Goal: Task Accomplishment & Management: Manage account settings

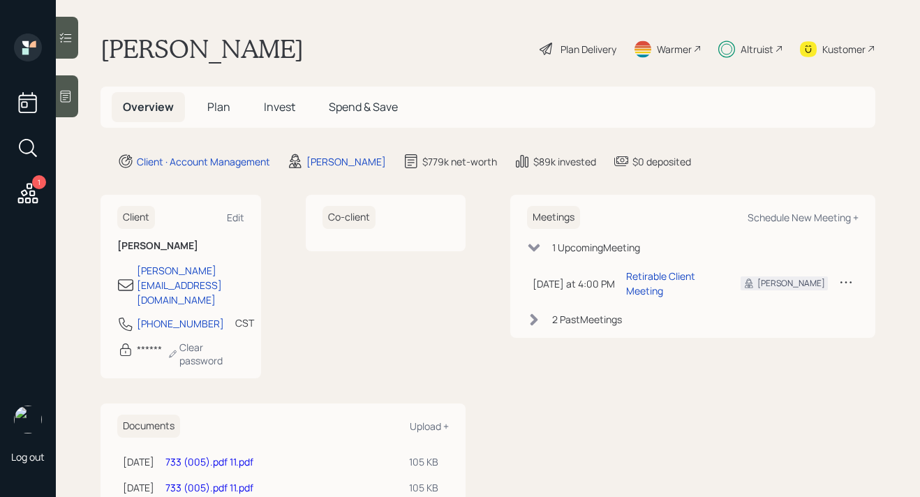
click at [220, 110] on span "Plan" at bounding box center [218, 106] width 23 height 15
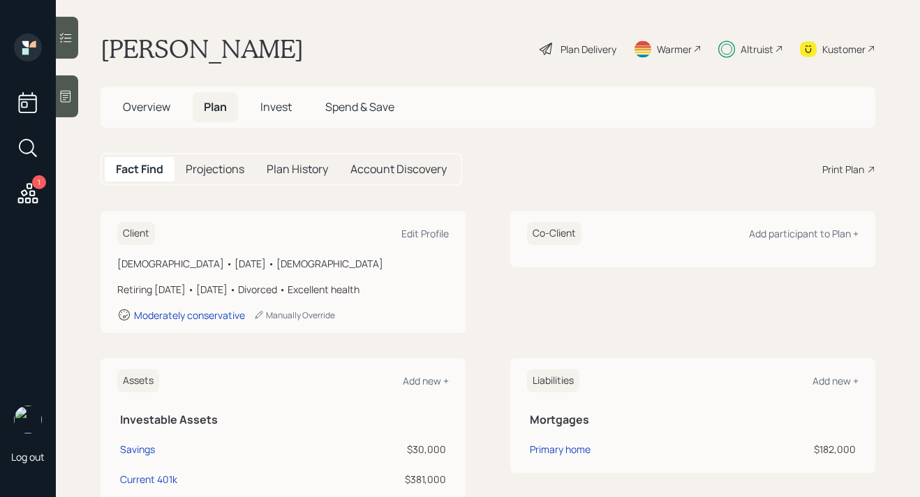
click at [145, 108] on span "Overview" at bounding box center [146, 106] width 47 height 15
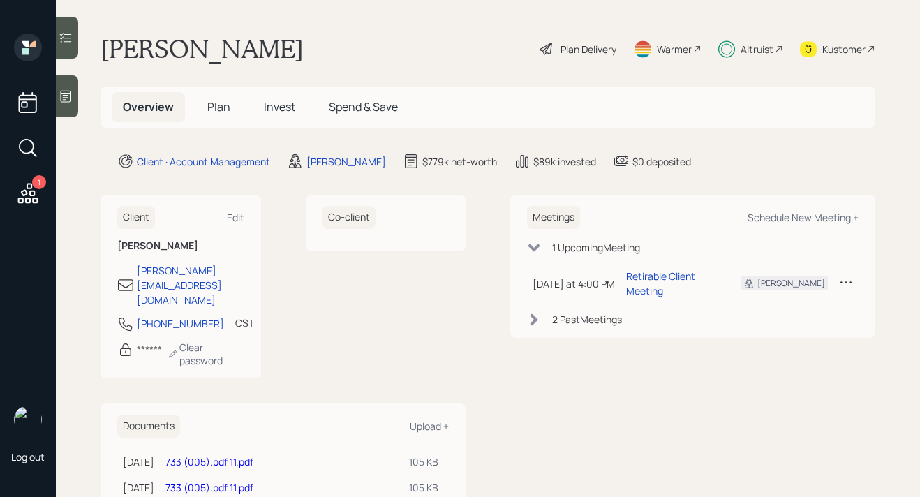
click at [219, 103] on span "Plan" at bounding box center [218, 106] width 23 height 15
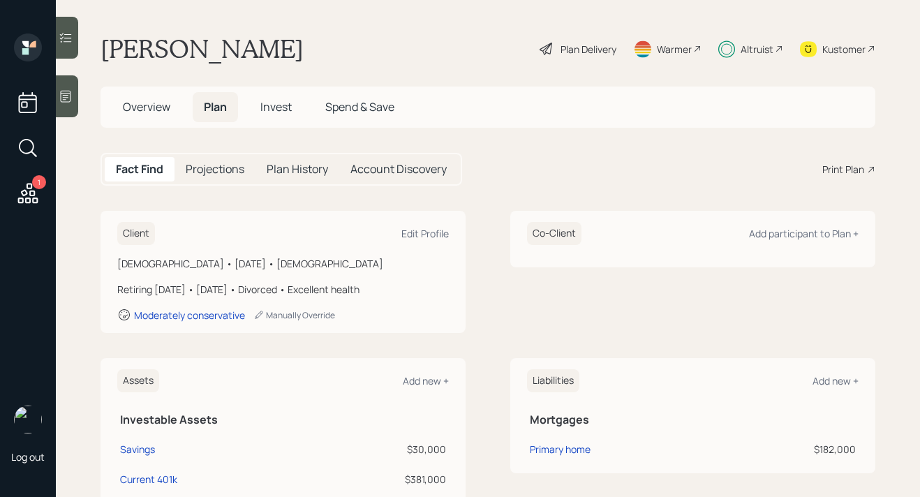
click at [279, 107] on span "Invest" at bounding box center [275, 106] width 31 height 15
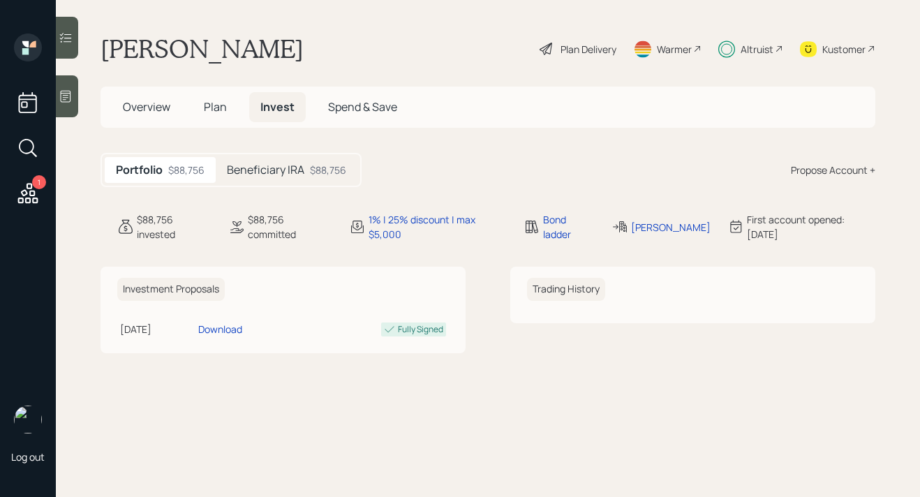
click at [255, 167] on h5 "Beneficiary IRA" at bounding box center [265, 169] width 77 height 13
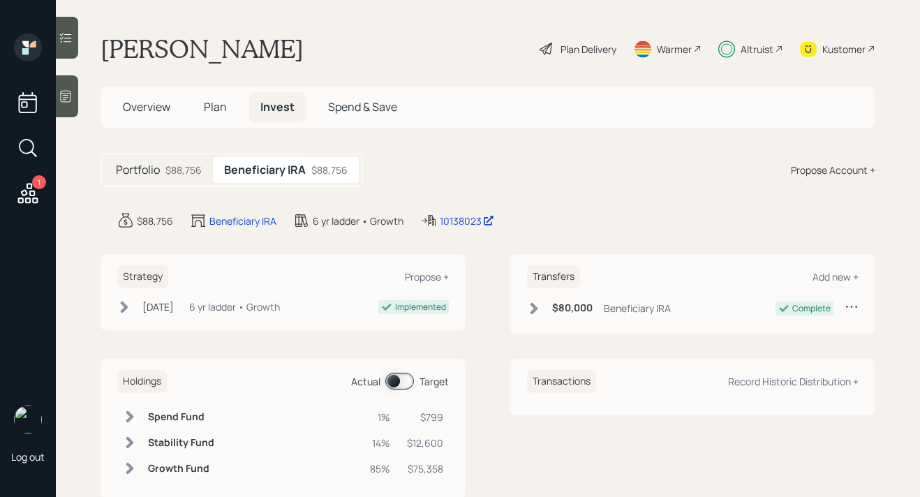
click at [218, 112] on span "Plan" at bounding box center [215, 106] width 23 height 15
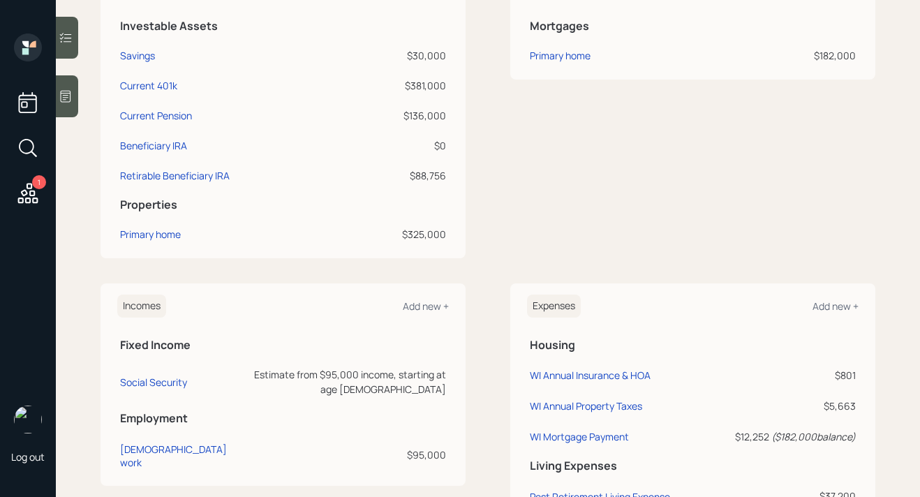
scroll to position [396, 0]
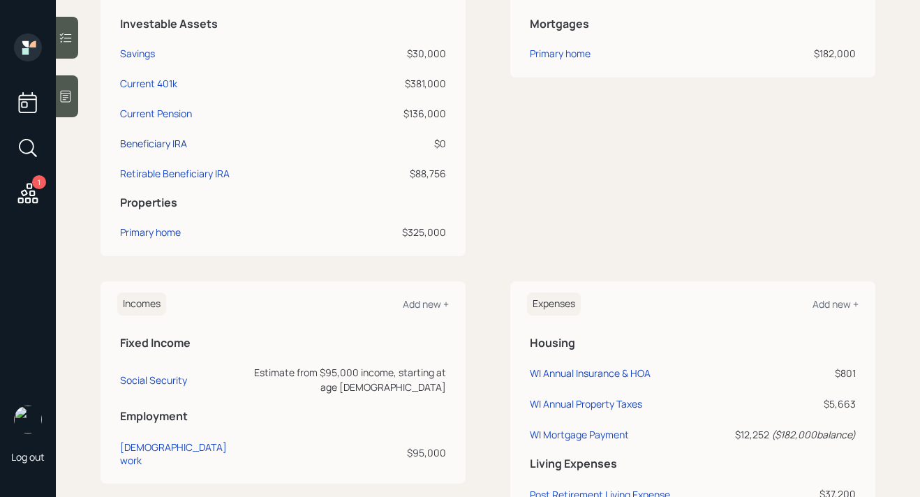
click at [181, 146] on div "Beneficiary IRA" at bounding box center [153, 143] width 67 height 15
select select "ira"
select select "balanced"
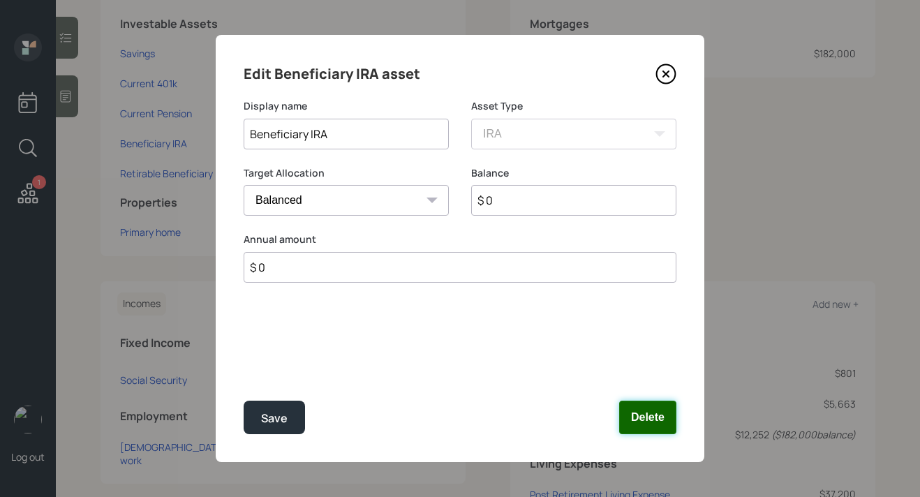
click at [652, 412] on button "Delete" at bounding box center [647, 416] width 57 height 33
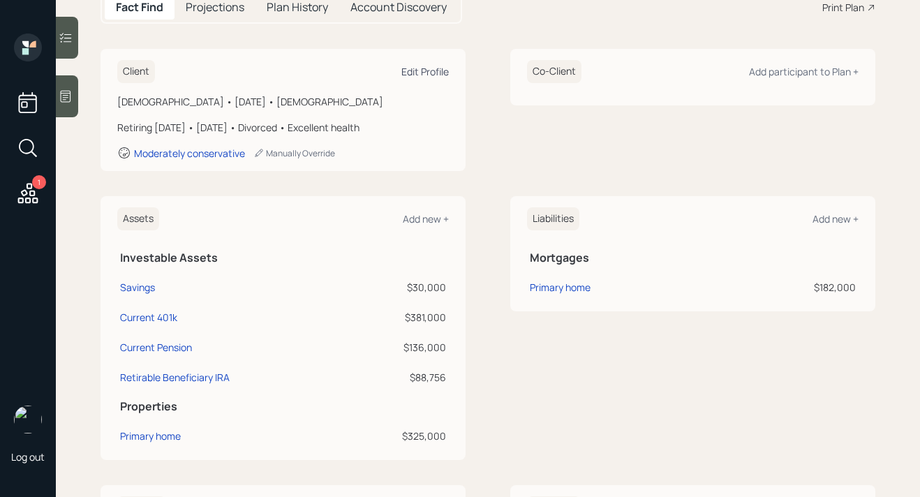
scroll to position [20, 0]
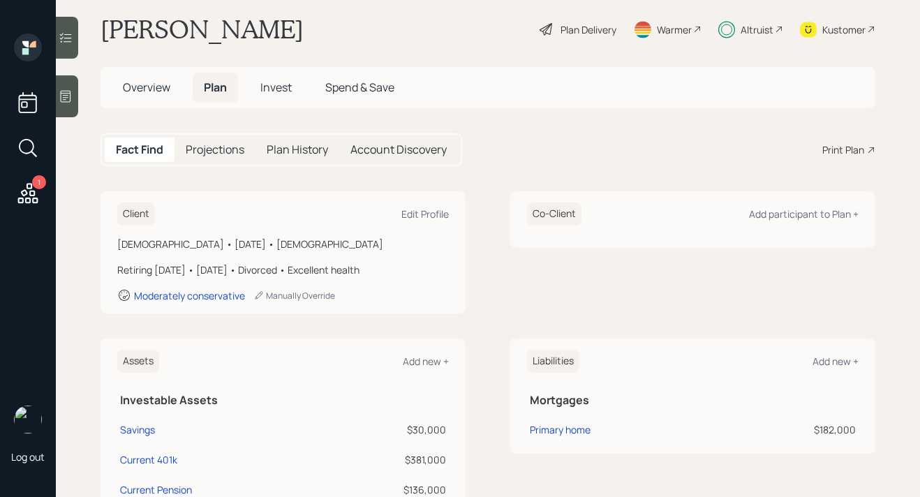
click at [281, 90] on span "Invest" at bounding box center [275, 87] width 31 height 15
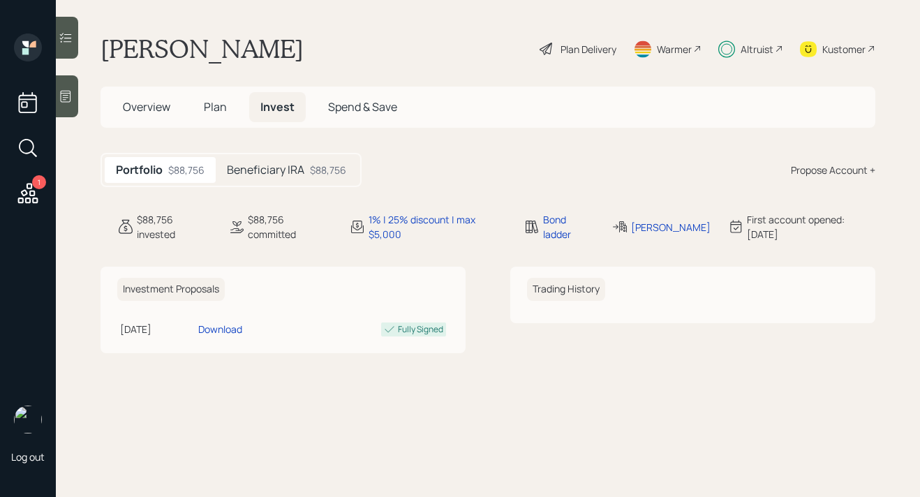
click at [294, 166] on h5 "Beneficiary IRA" at bounding box center [265, 169] width 77 height 13
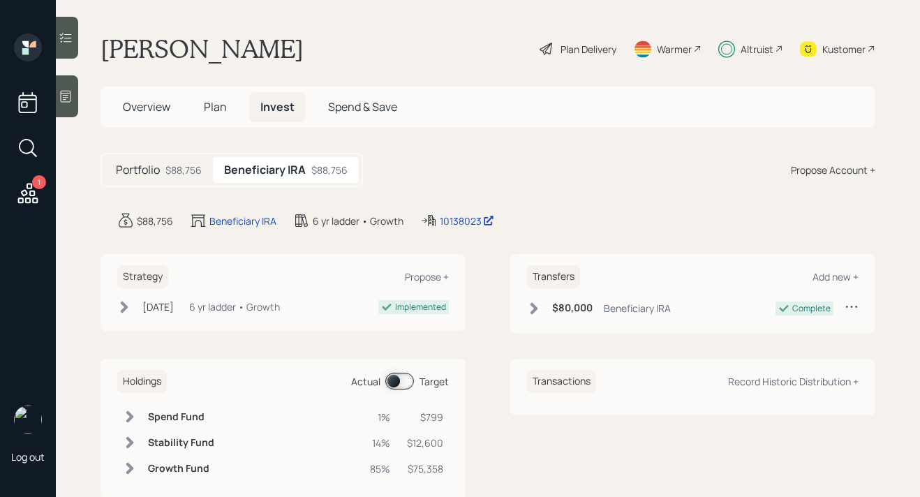
click at [575, 52] on div "Plan Delivery" at bounding box center [588, 49] width 56 height 15
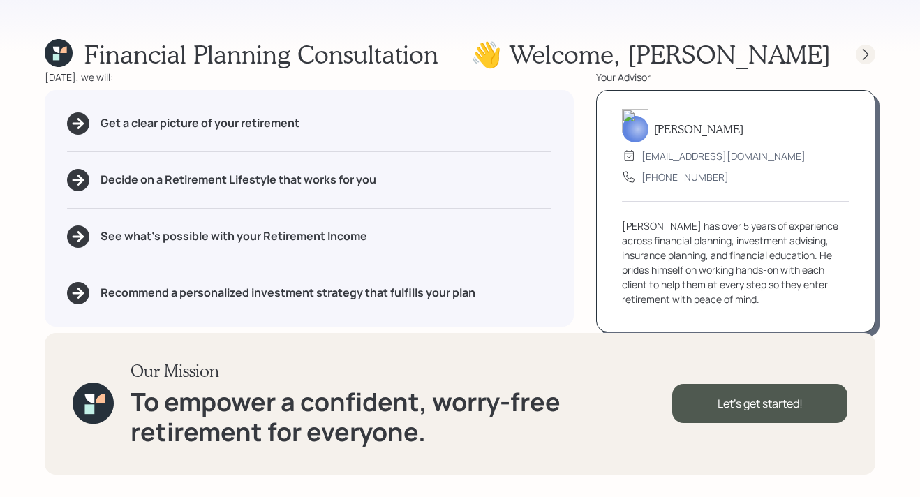
click at [862, 55] on icon at bounding box center [865, 54] width 14 height 14
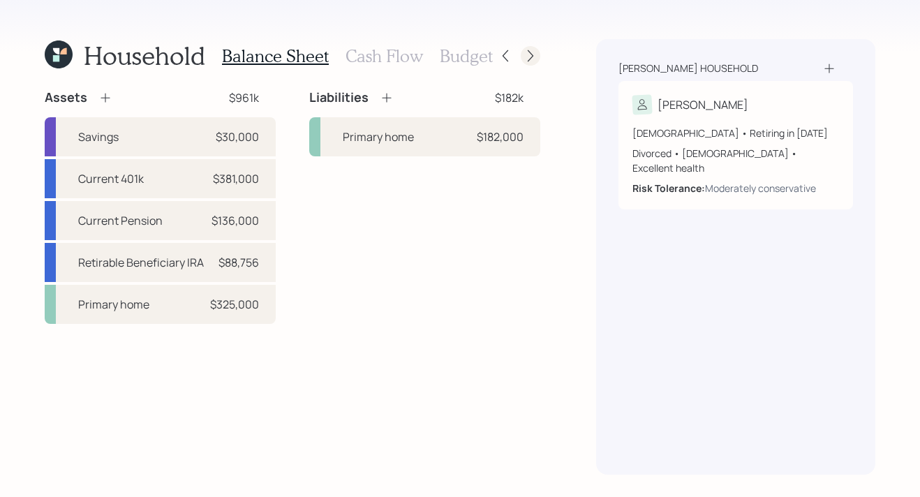
click at [527, 58] on icon at bounding box center [530, 56] width 14 height 14
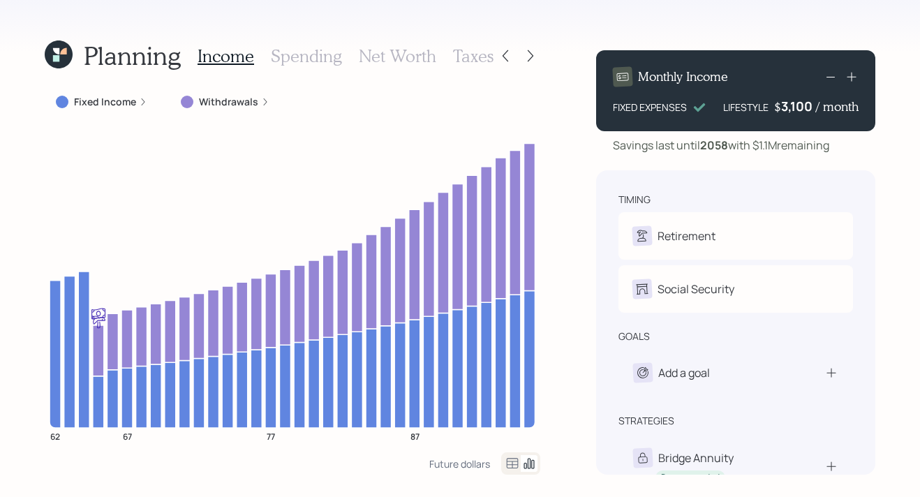
click at [63, 57] on icon at bounding box center [59, 54] width 28 height 28
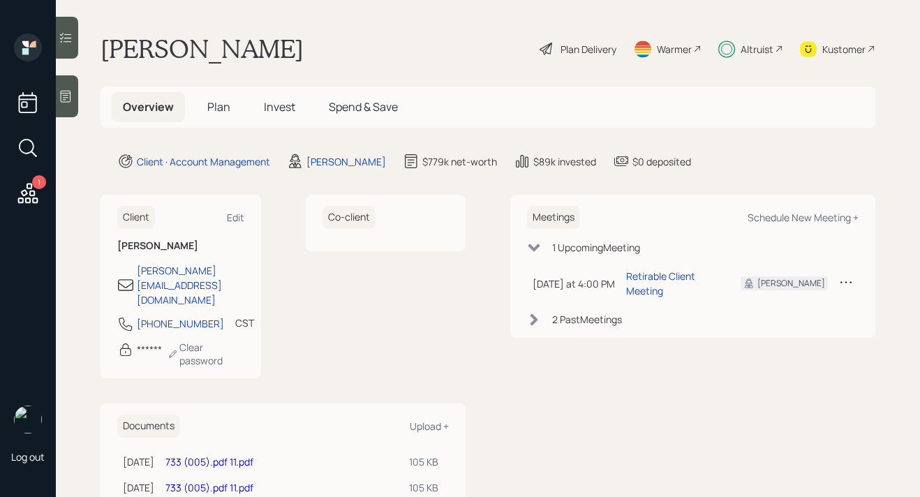
click at [760, 45] on div "Altruist" at bounding box center [756, 49] width 33 height 15
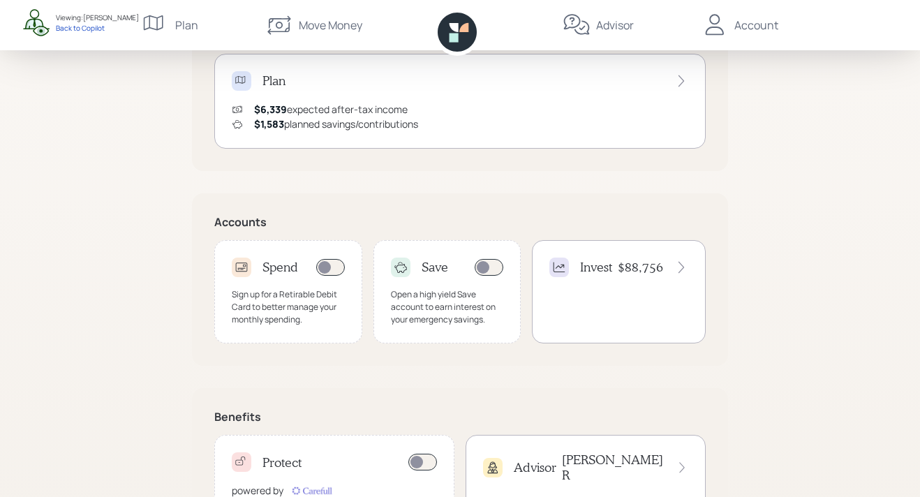
scroll to position [368, 0]
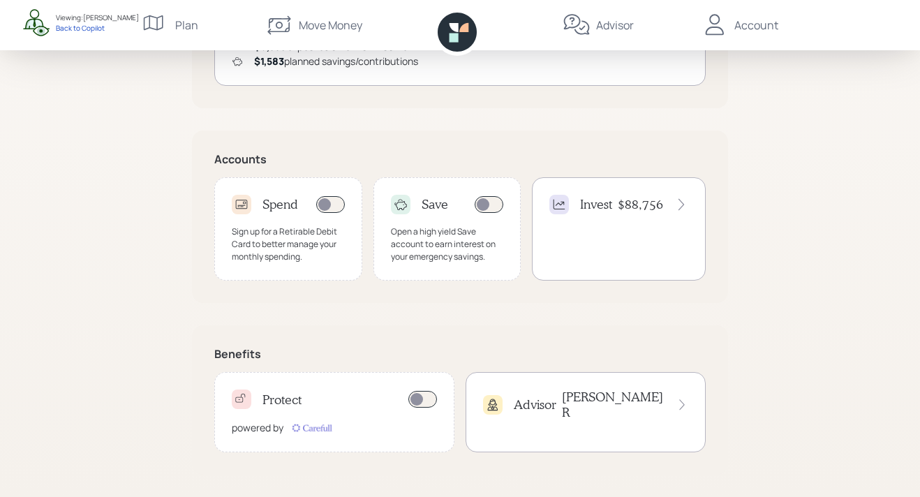
click at [610, 227] on div "Invest $88,756" at bounding box center [619, 228] width 174 height 103
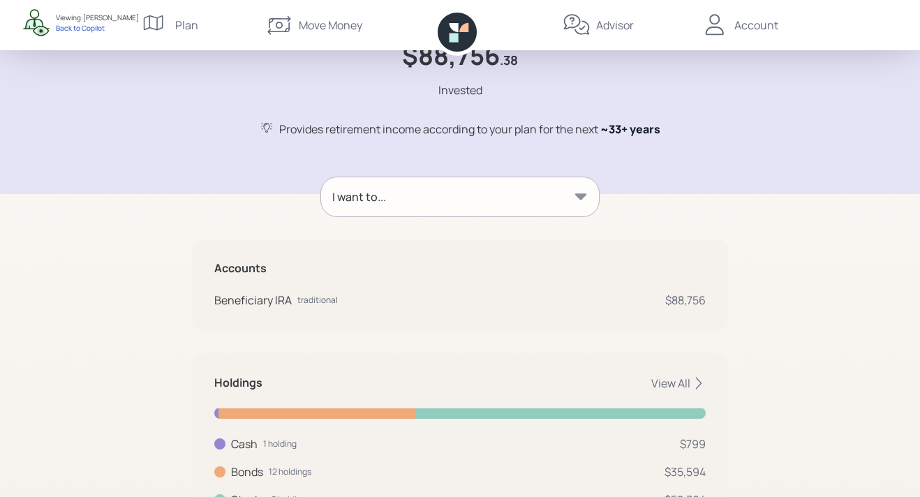
scroll to position [151, 0]
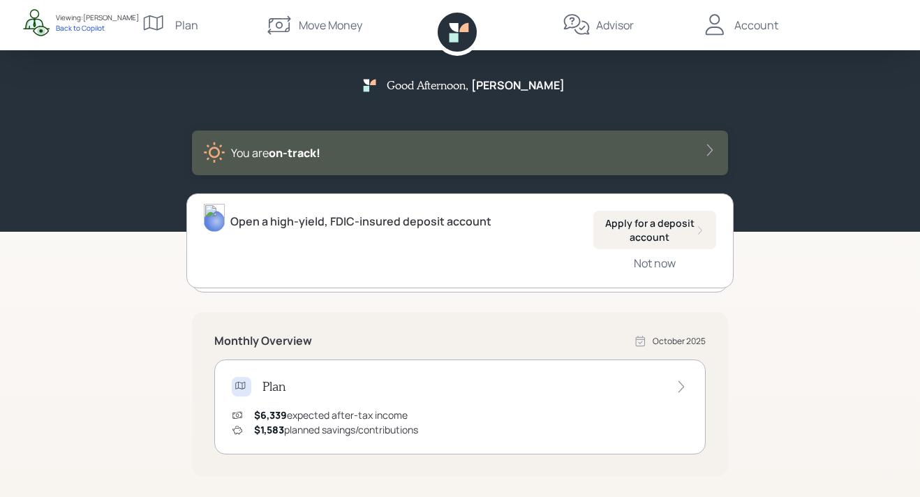
scroll to position [368, 0]
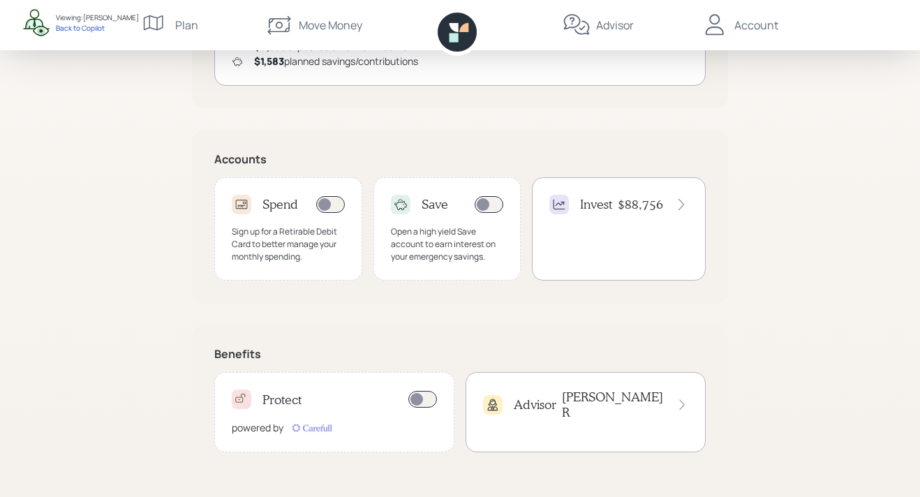
click at [545, 399] on h4 "Advisor" at bounding box center [534, 404] width 43 height 15
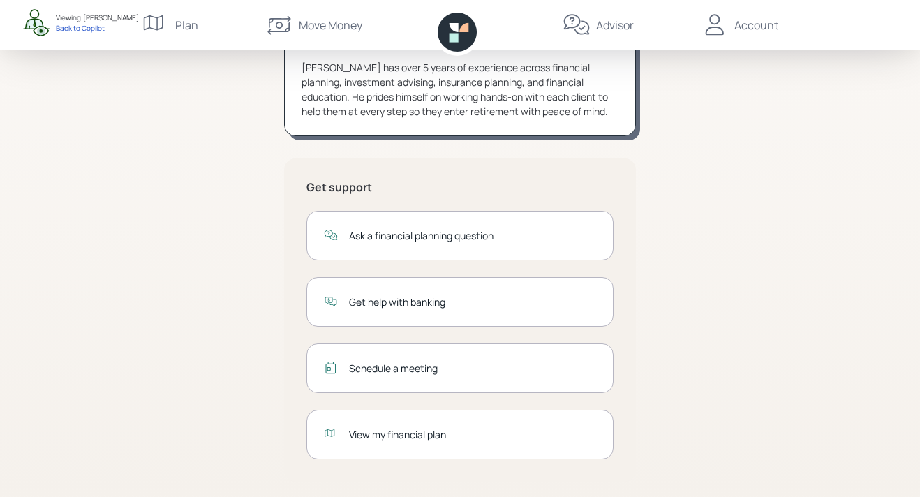
scroll to position [185, 0]
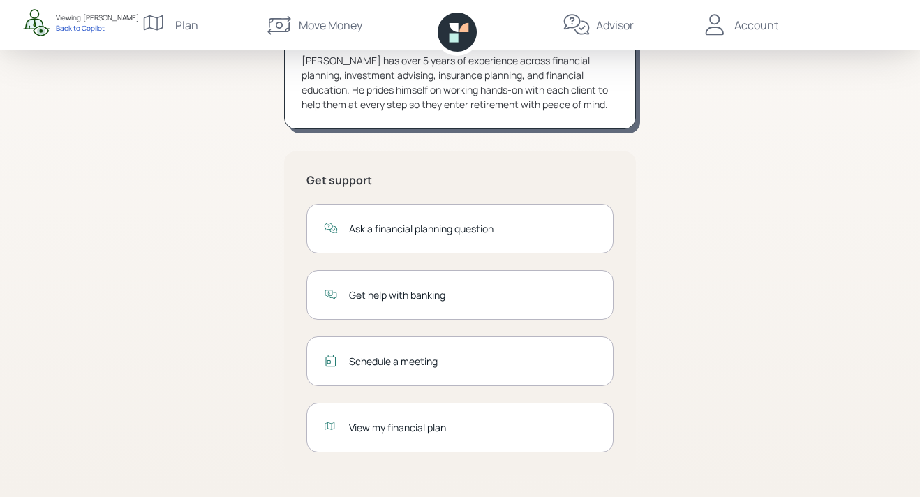
click at [433, 239] on div "Ask a financial planning question" at bounding box center [459, 229] width 307 height 50
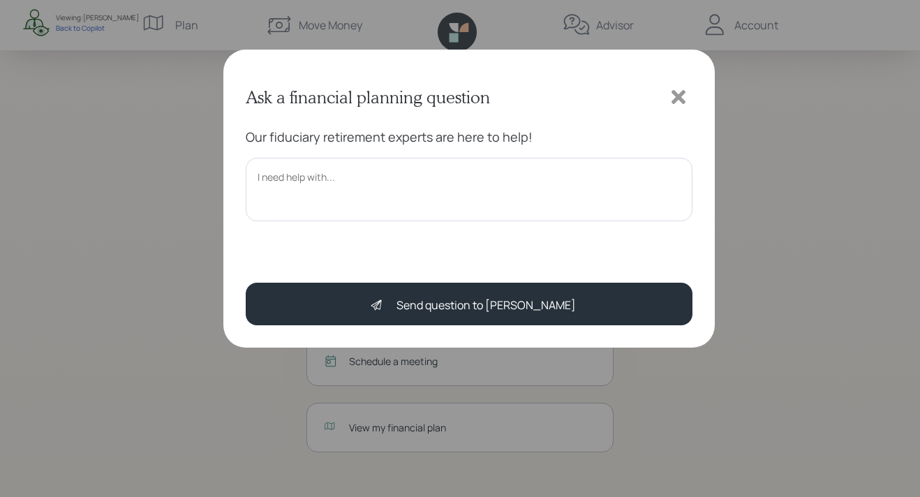
click at [680, 99] on icon at bounding box center [678, 97] width 14 height 14
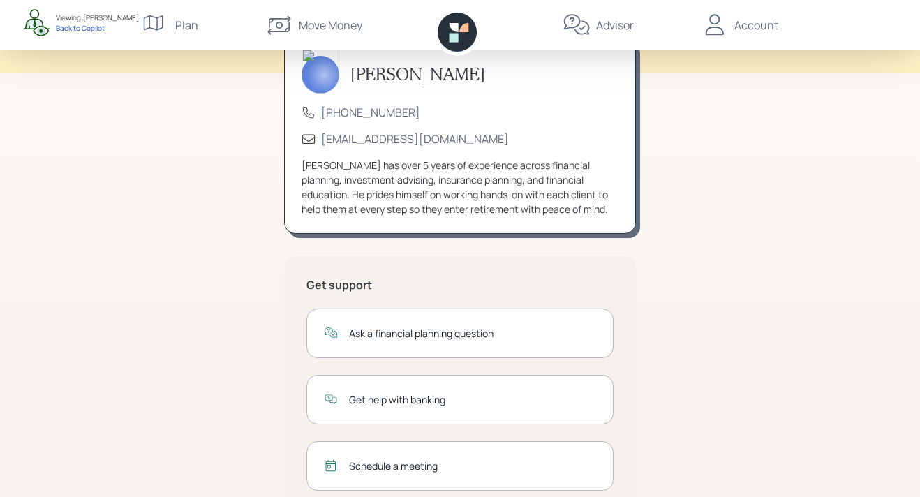
scroll to position [0, 0]
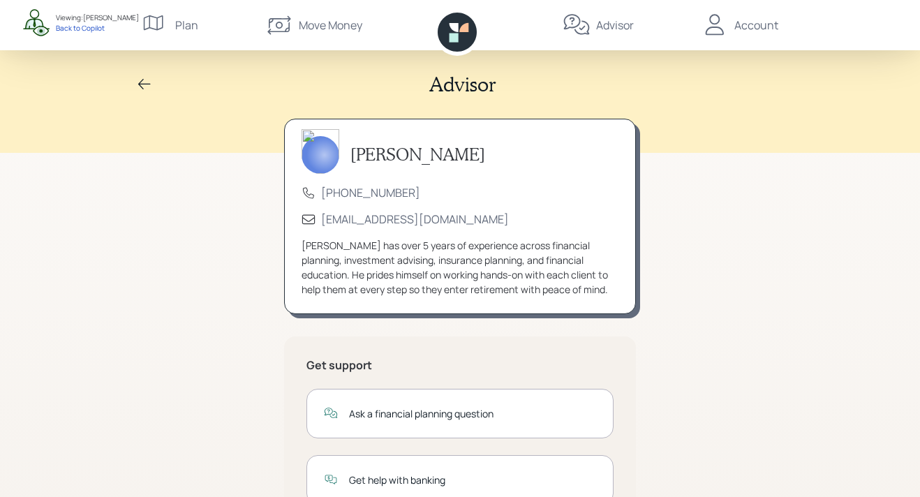
click at [766, 20] on div "Account" at bounding box center [756, 25] width 44 height 17
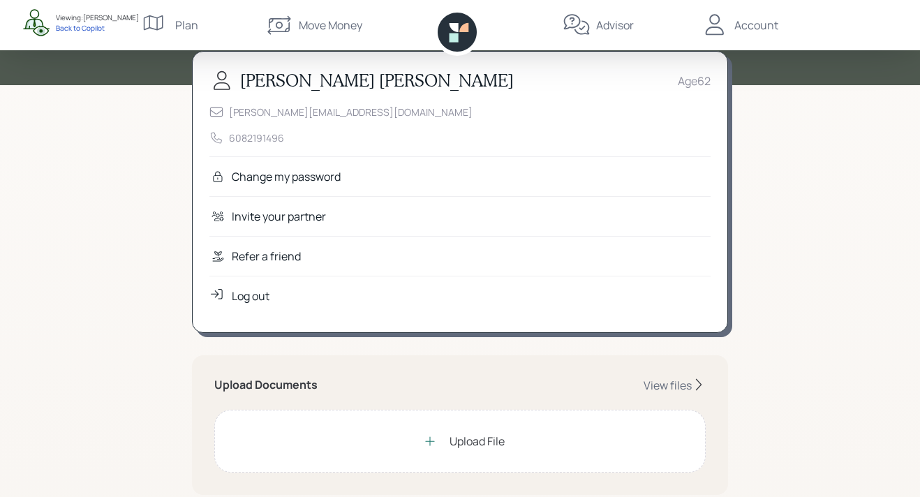
scroll to position [62, 0]
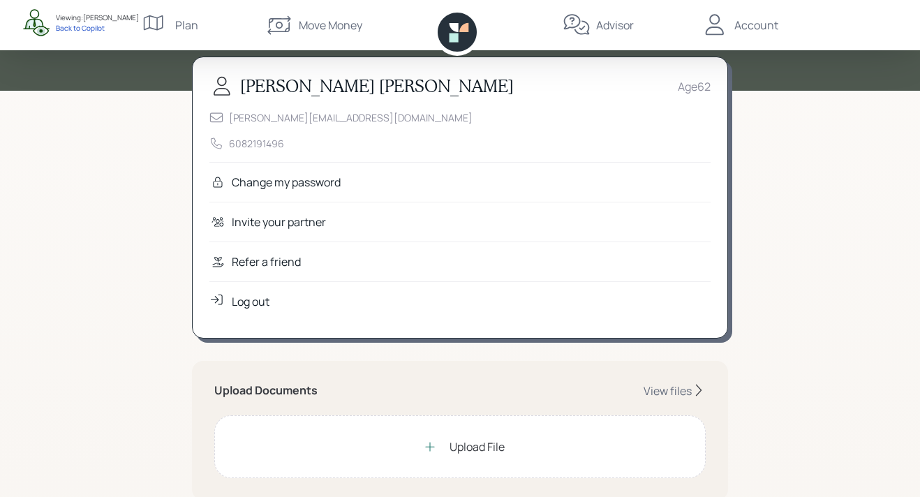
click at [269, 262] on div "Refer a friend" at bounding box center [266, 261] width 69 height 17
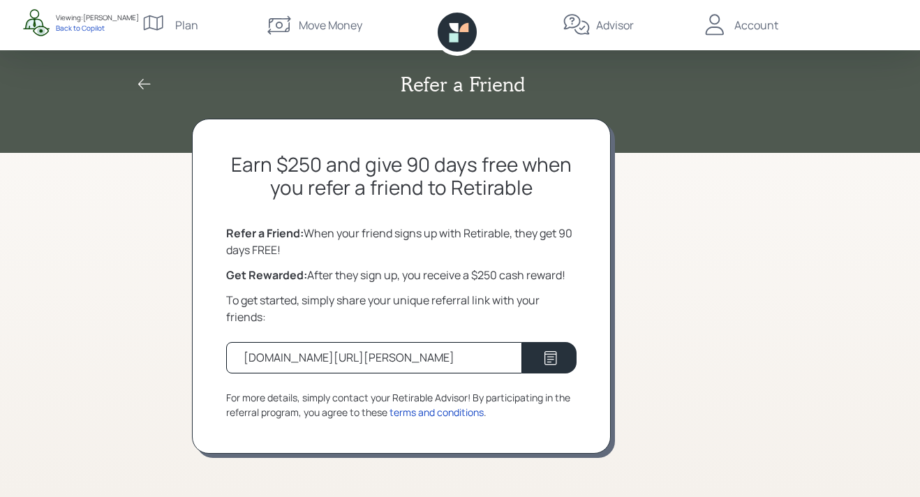
click at [462, 358] on div "retirable.com/referral/melanie/qwau5te" at bounding box center [374, 357] width 296 height 31
click at [552, 354] on icon at bounding box center [550, 358] width 13 height 14
drag, startPoint x: 473, startPoint y: 357, endPoint x: 147, endPoint y: 342, distance: 326.9
click at [147, 342] on div "Refer a Friend Earn $250 and give 90 days free when you refer a friend to Retir…" at bounding box center [460, 248] width 920 height 497
copy div "retirable.com/referral/melanie/qwau5te"
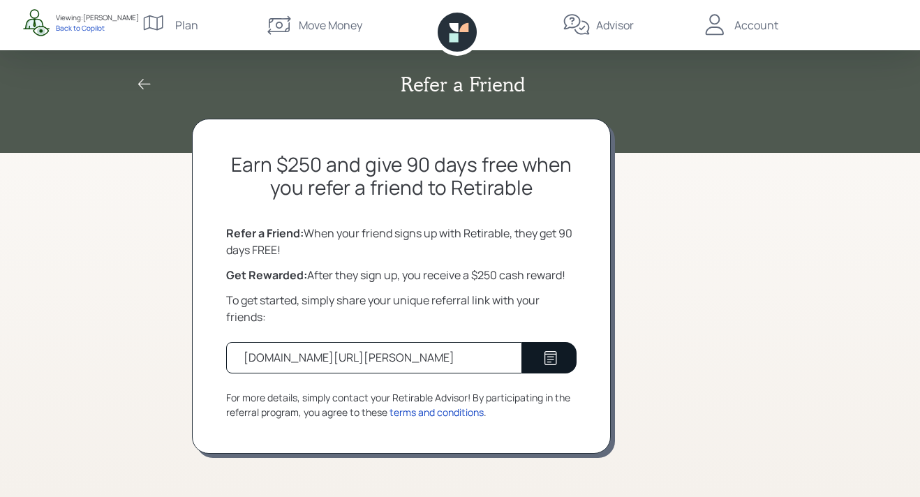
click at [145, 350] on div "Refer a Friend Earn $250 and give 90 days free when you refer a friend to Retir…" at bounding box center [460, 248] width 920 height 497
click at [462, 42] on icon at bounding box center [456, 32] width 39 height 39
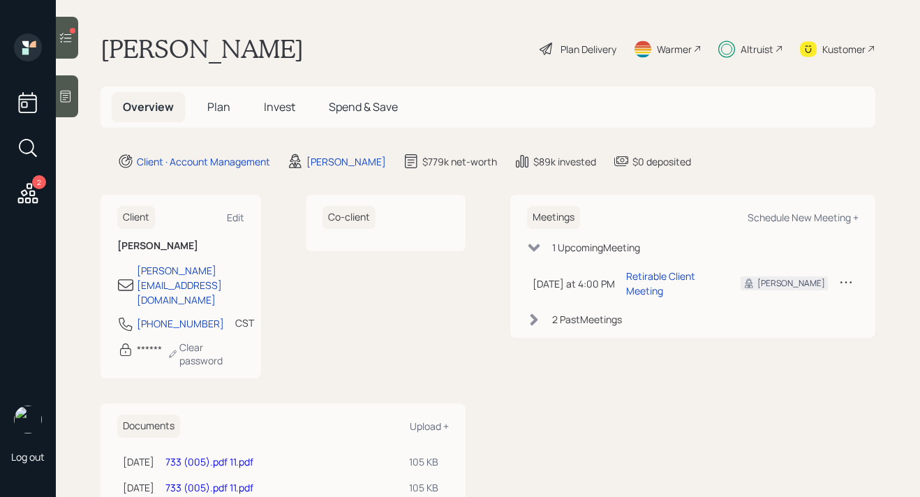
click at [65, 45] on div at bounding box center [67, 38] width 22 height 42
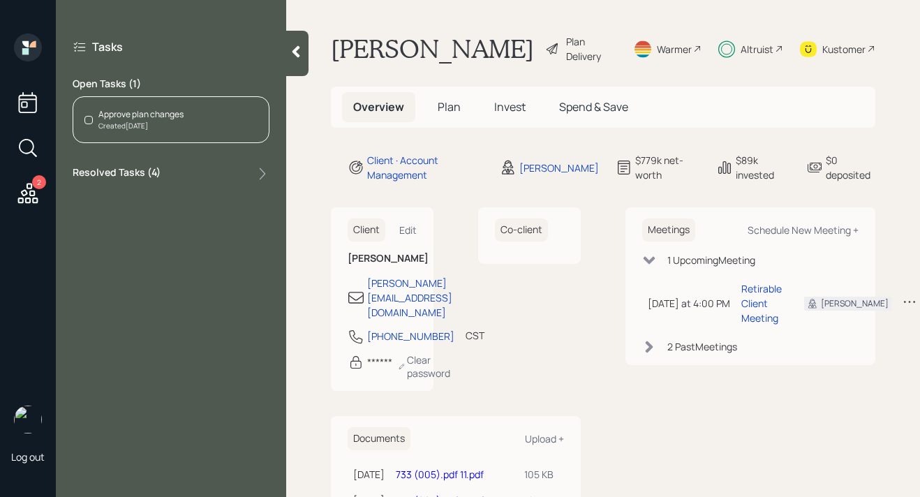
click at [209, 126] on div "Approve plan changes Created [DATE]" at bounding box center [171, 119] width 197 height 47
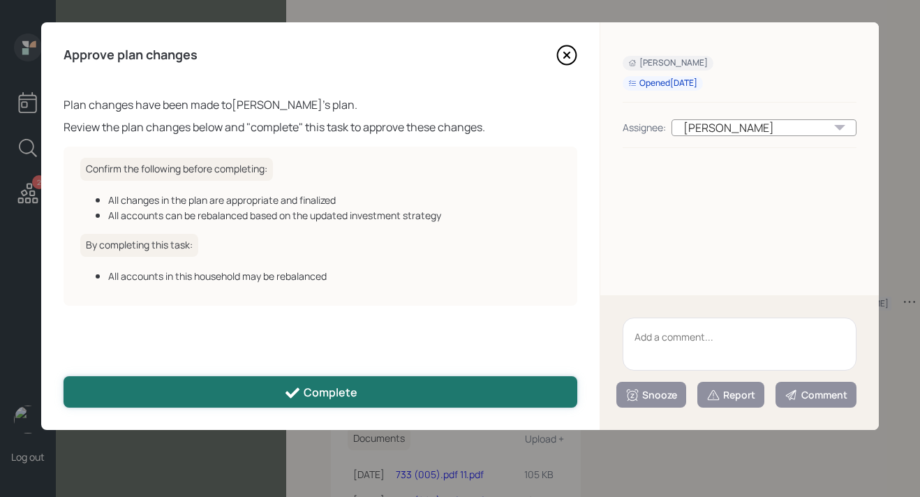
click at [299, 400] on icon at bounding box center [292, 392] width 17 height 17
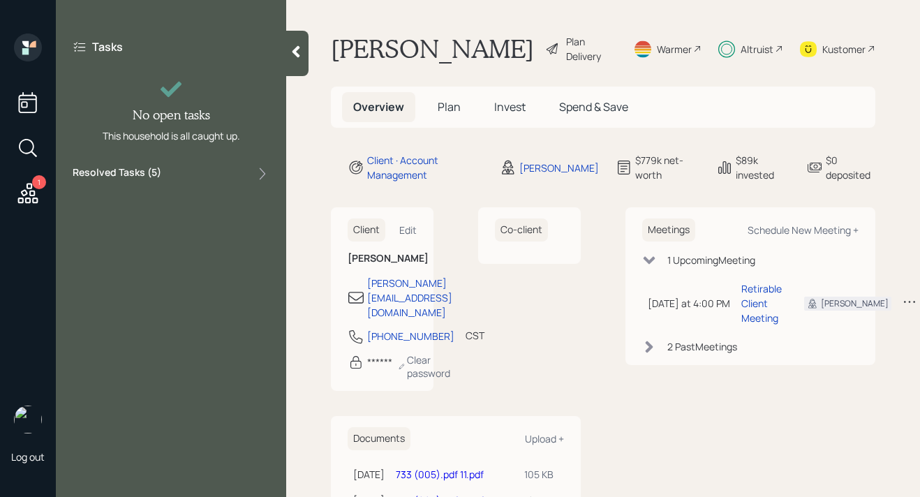
click at [296, 65] on div at bounding box center [297, 53] width 22 height 45
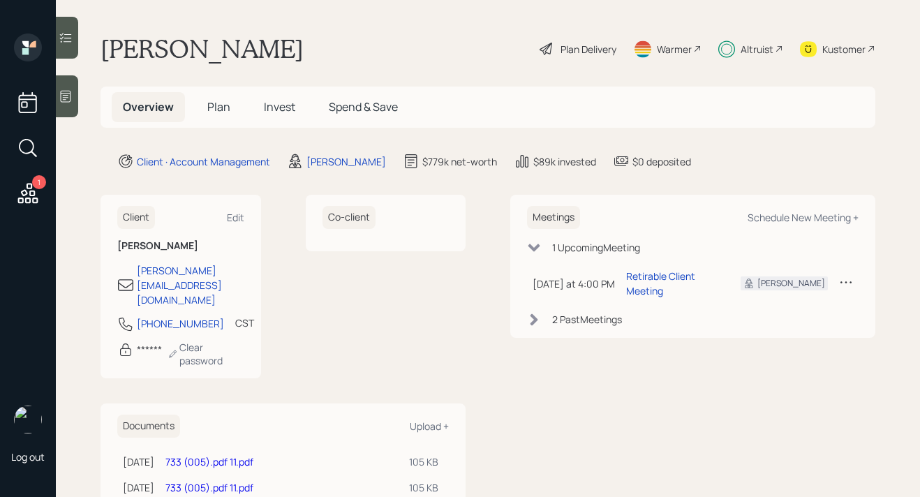
click at [207, 114] on span "Plan" at bounding box center [218, 106] width 23 height 15
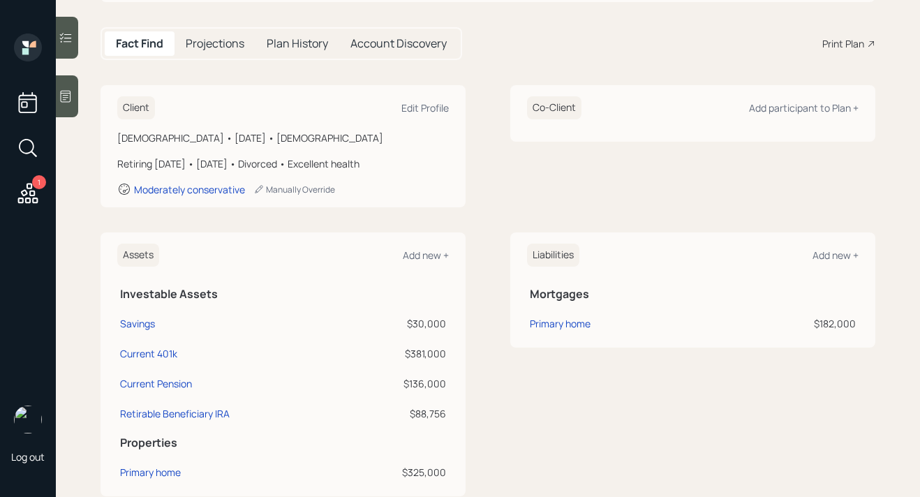
scroll to position [193, 0]
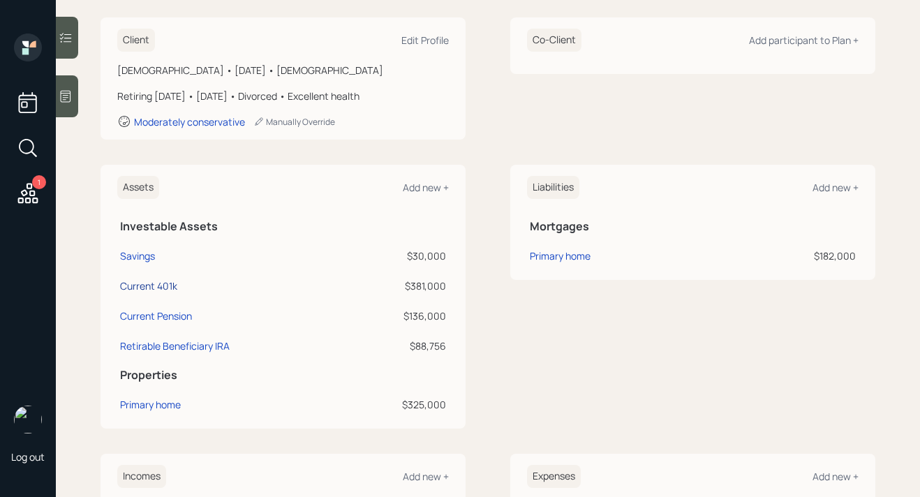
click at [173, 288] on div "Current 401k" at bounding box center [148, 285] width 57 height 15
select select "company_sponsored"
select select "balanced"
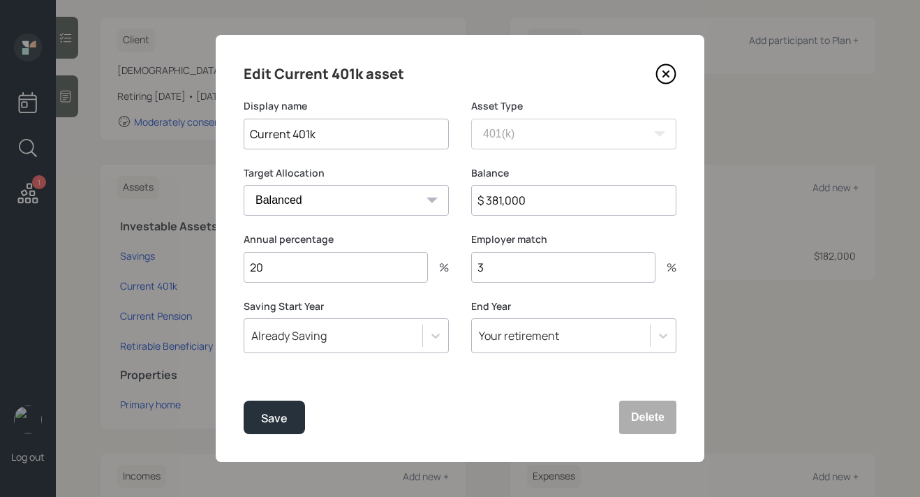
click at [670, 68] on icon at bounding box center [665, 73] width 21 height 21
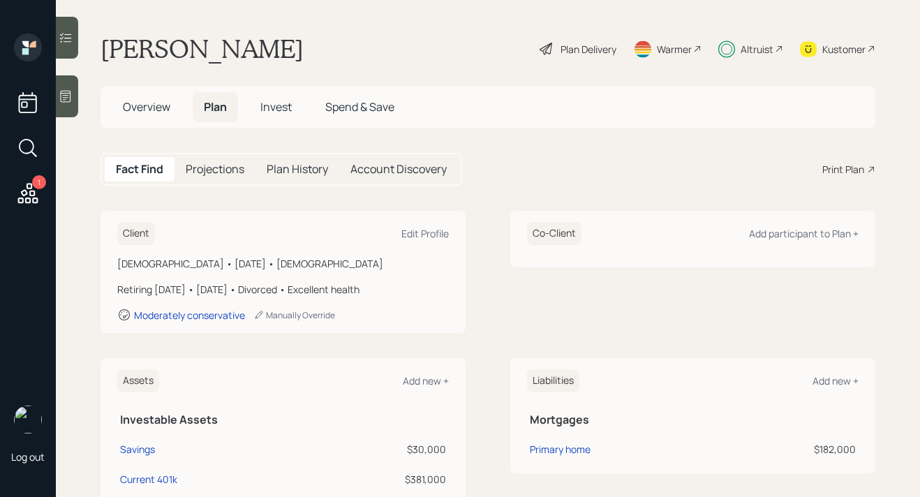
click at [561, 55] on div "Plan Delivery" at bounding box center [588, 49] width 56 height 15
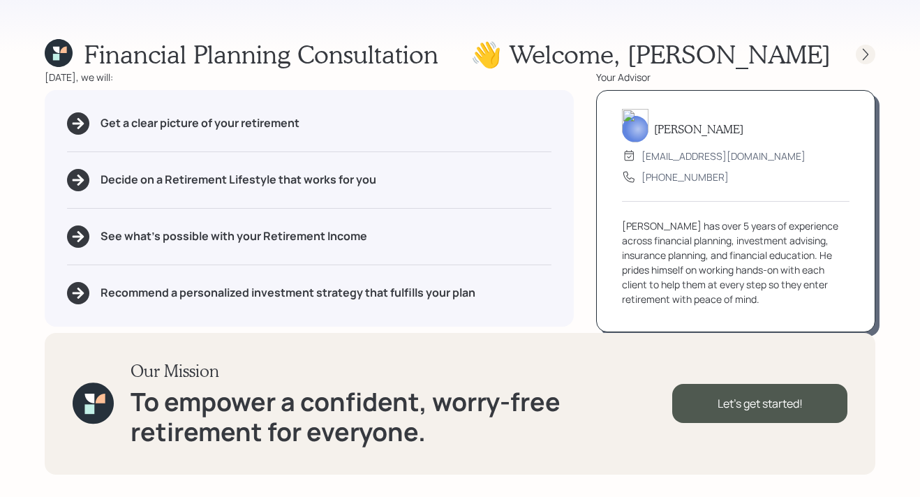
click at [862, 54] on icon at bounding box center [865, 54] width 14 height 14
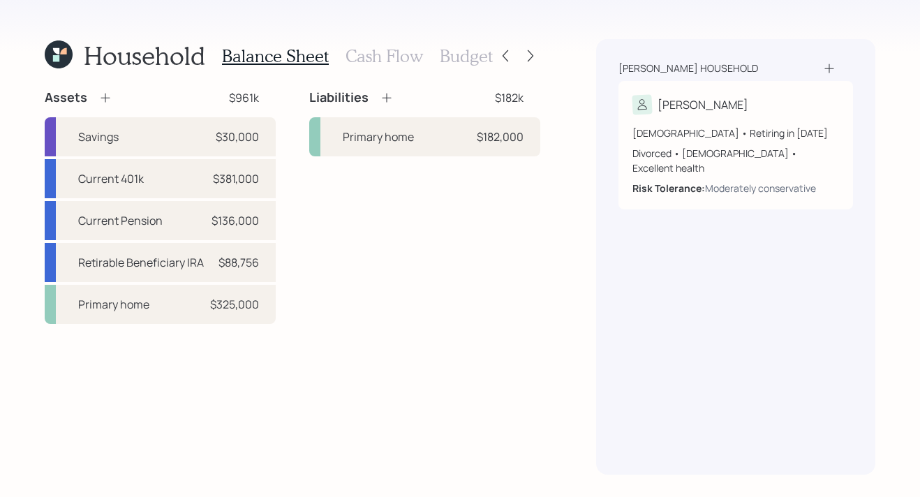
click at [536, 45] on div "Household Balance Sheet Cash Flow Budget" at bounding box center [292, 55] width 495 height 33
click at [535, 51] on icon at bounding box center [530, 56] width 14 height 14
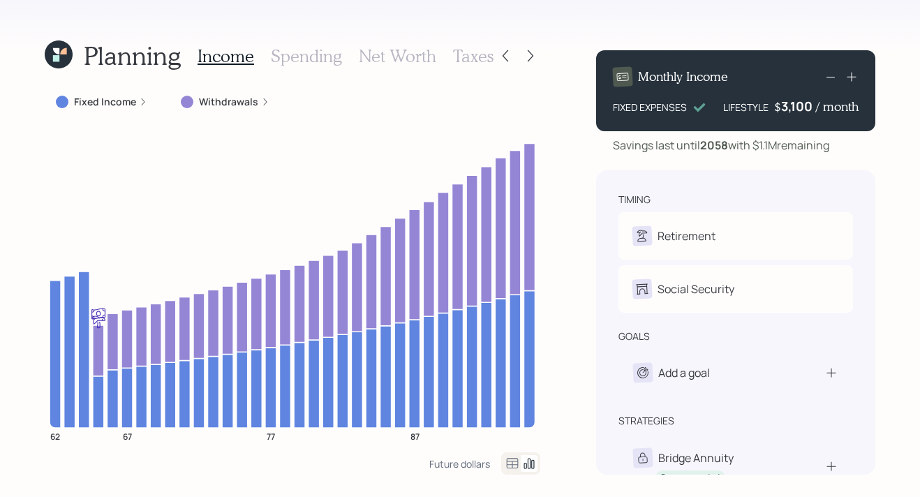
click at [315, 58] on h3 "Spending" at bounding box center [306, 56] width 71 height 20
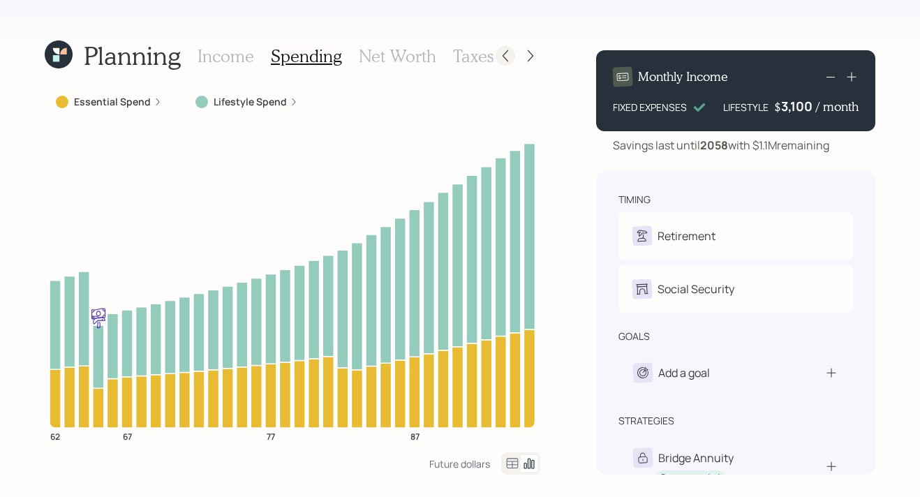
click at [511, 54] on icon at bounding box center [505, 56] width 14 height 14
